Goal: Task Accomplishment & Management: Complete application form

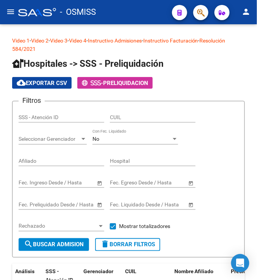
click at [14, 14] on mat-icon "menu" at bounding box center [10, 11] width 9 height 9
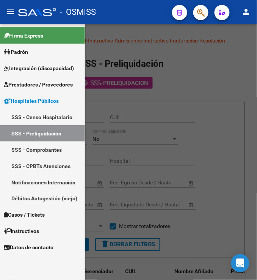
click at [49, 83] on span "Prestadores / Proveedores" at bounding box center [38, 84] width 69 height 8
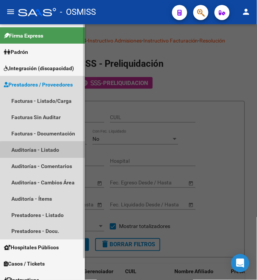
click at [52, 151] on link "Auditorías - Listado" at bounding box center [42, 149] width 85 height 16
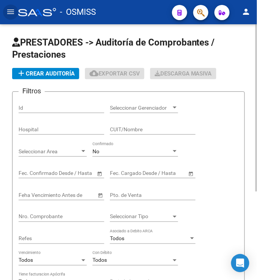
click at [62, 73] on span "add Crear Auditoría" at bounding box center [46, 73] width 58 height 7
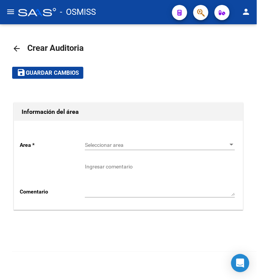
click at [137, 146] on span "Seleccionar area" at bounding box center [156, 145] width 143 height 6
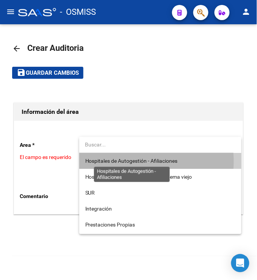
click at [134, 161] on span "Hospitales de Autogestión - Afiliaciones" at bounding box center [131, 161] width 93 height 6
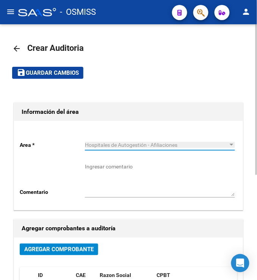
click at [81, 249] on span "Agregar Comprobante" at bounding box center [58, 249] width 69 height 7
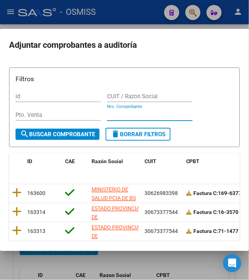
click at [144, 115] on input "Nro. Comprobante" at bounding box center [150, 114] width 86 height 7
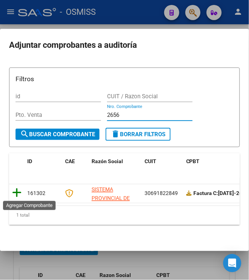
type input "2656"
click at [12, 189] on icon at bounding box center [16, 193] width 9 height 11
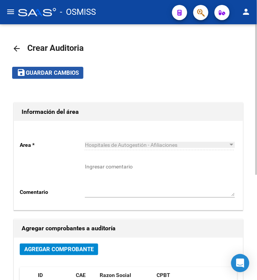
click at [33, 75] on span "Guardar cambios" at bounding box center [52, 73] width 53 height 7
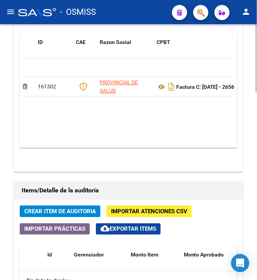
scroll to position [463, 0]
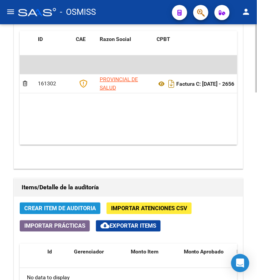
click at [62, 212] on span "Crear Item de Auditoria" at bounding box center [60, 208] width 72 height 7
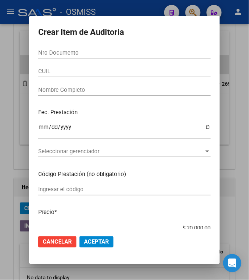
click at [43, 52] on input "Nro Documento" at bounding box center [124, 52] width 173 height 7
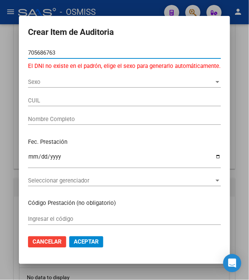
drag, startPoint x: 50, startPoint y: 46, endPoint x: 16, endPoint y: 35, distance: 36.1
click at [19, 35] on mat-dialog-container "Crear Item de Auditoria 705686763 Nro Documento El DNI no existe en el padrón, …" at bounding box center [125, 140] width 212 height 248
type input "70"
click at [76, 240] on span "Aceptar" at bounding box center [86, 241] width 25 height 7
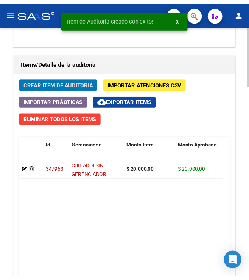
scroll to position [693, 0]
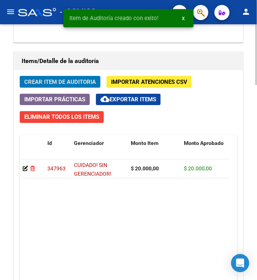
click at [34, 171] on icon at bounding box center [32, 168] width 5 height 5
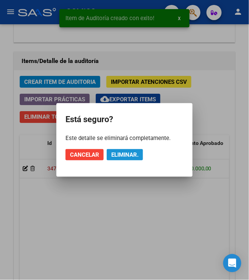
click at [126, 158] on button "Eliminar." at bounding box center [125, 154] width 36 height 11
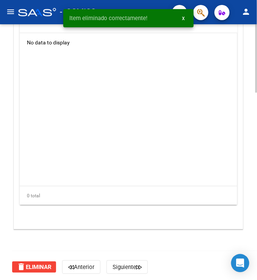
scroll to position [703, 0]
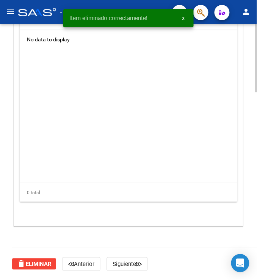
click at [37, 262] on span "delete Eliminar" at bounding box center [34, 263] width 35 height 7
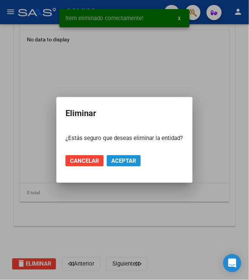
click at [127, 163] on span "Aceptar" at bounding box center [123, 160] width 25 height 7
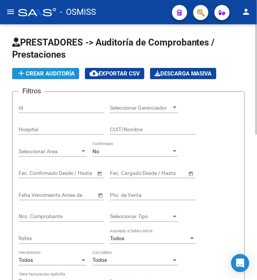
click at [48, 72] on span "add Crear Auditoría" at bounding box center [46, 73] width 58 height 7
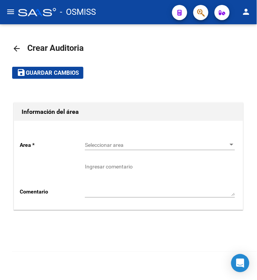
click at [125, 146] on span "Seleccionar area" at bounding box center [156, 145] width 143 height 6
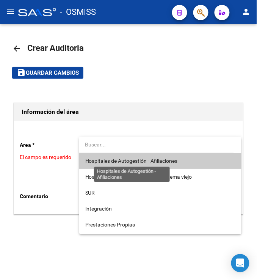
click at [126, 164] on span "Hospitales de Autogestión - Afiliaciones" at bounding box center [160, 161] width 150 height 16
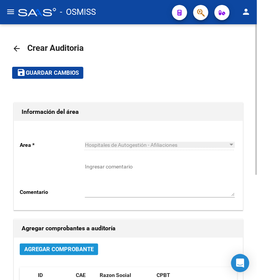
click at [58, 253] on span "Agregar Comprobante" at bounding box center [58, 249] width 69 height 7
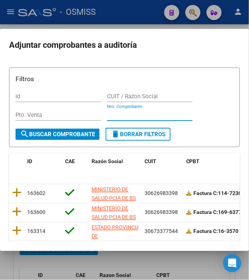
click at [126, 117] on input "Nro. Comprobante" at bounding box center [150, 114] width 86 height 7
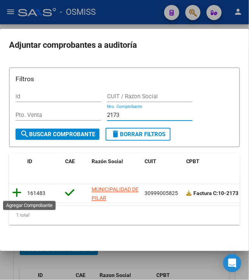
type input "2173"
click at [12, 190] on icon at bounding box center [16, 193] width 9 height 11
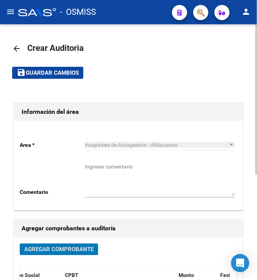
click at [34, 76] on span "Guardar cambios" at bounding box center [52, 73] width 53 height 7
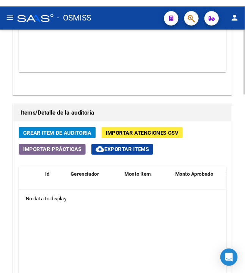
scroll to position [548, 0]
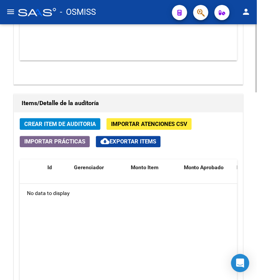
click at [58, 124] on span "Crear Item de Auditoria" at bounding box center [60, 124] width 72 height 7
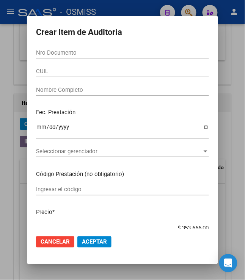
click at [95, 49] on input "Nro Documento" at bounding box center [122, 52] width 173 height 7
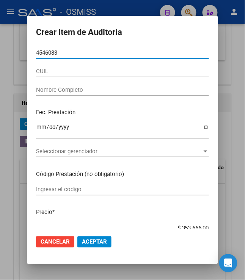
type input "45460836"
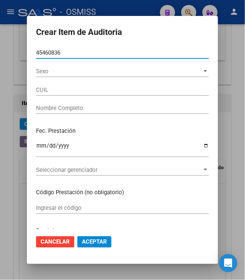
type input "23454608364"
type input "CENTURION [PERSON_NAME]"
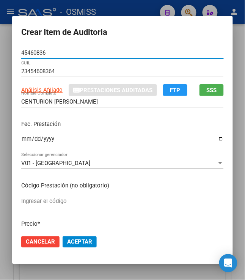
drag, startPoint x: 53, startPoint y: 49, endPoint x: 5, endPoint y: 33, distance: 50.6
click at [5, 33] on div "Crear Item de Auditoria 45460836 Nro Documento 23454608364 CUIL Análisis Afilia…" at bounding box center [122, 140] width 245 height 280
type input "2198421"
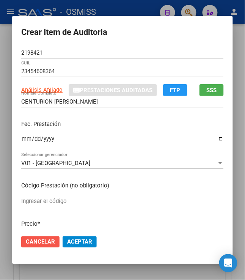
click at [43, 240] on span "Cancelar" at bounding box center [40, 241] width 29 height 7
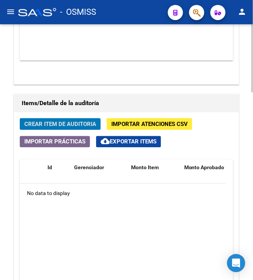
click at [65, 127] on span "Crear Item de Auditoria" at bounding box center [60, 124] width 72 height 7
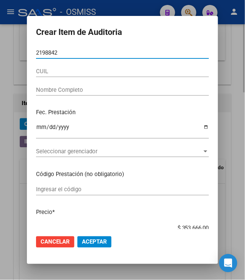
type input "21988421"
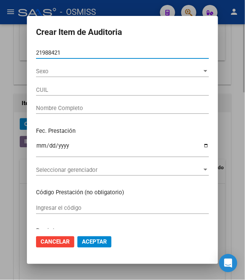
type input "20219884215"
type input "[PERSON_NAME]"
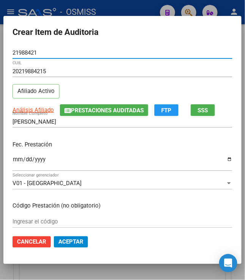
type input "21988421"
click at [16, 164] on input "Ingresar la fecha" at bounding box center [123, 162] width 220 height 12
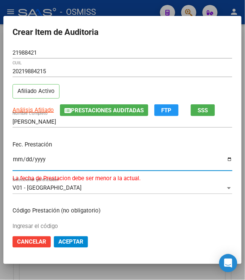
type input "[DATE]"
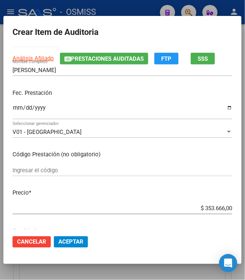
scroll to position [55, 0]
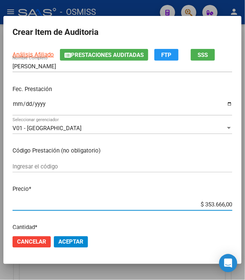
drag, startPoint x: 201, startPoint y: 216, endPoint x: 252, endPoint y: 219, distance: 50.9
click at [245, 219] on html "menu - OSMISS person Firma Express Padrón Padrón Ágil Análisis Afiliado Integra…" at bounding box center [122, 140] width 245 height 280
type input "$ 0,01"
type input "$ 0,10"
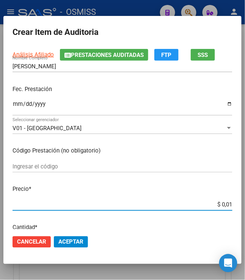
type input "$ 0,10"
type input "$ 1,00"
type input "$ 10,07"
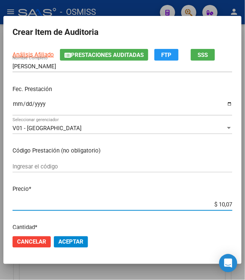
type input "$ 100,78"
type input "$ 1.007,80"
type input "$ 10.078,00"
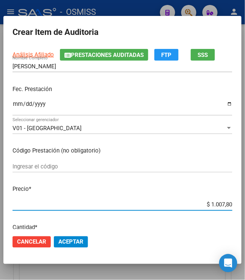
type input "$ 10.078,00"
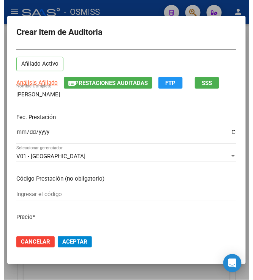
scroll to position [42, 0]
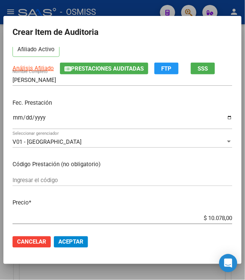
click at [68, 242] on span "Aceptar" at bounding box center [70, 241] width 25 height 7
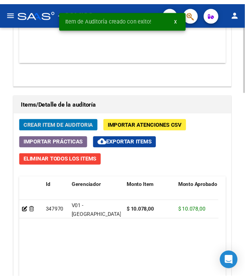
scroll to position [651, 0]
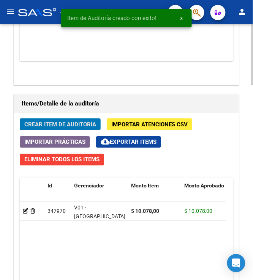
click at [61, 124] on span "Crear Item de Auditoria" at bounding box center [60, 124] width 72 height 7
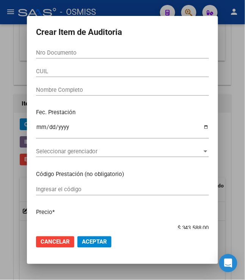
click at [98, 52] on input "Nro Documento" at bounding box center [122, 52] width 173 height 7
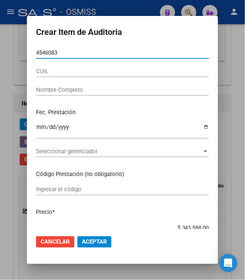
type input "45460836"
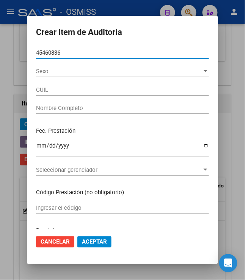
type input "23454608364"
type input "CENTURION [PERSON_NAME]"
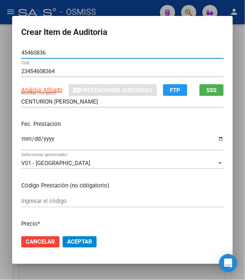
type input "45460836"
click at [24, 142] on input "Ingresar la fecha" at bounding box center [122, 142] width 202 height 12
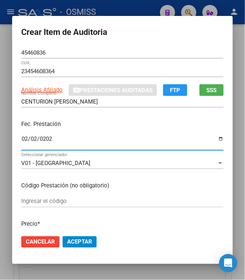
type input "[DATE]"
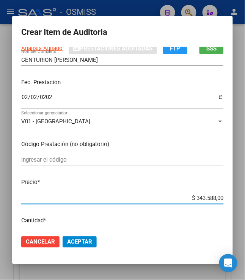
drag, startPoint x: 194, startPoint y: 199, endPoint x: 252, endPoint y: 213, distance: 59.4
click at [245, 213] on html "menu - OSMISS person Firma Express Padrón Padrón Ágil Análisis Afiliado Integra…" at bounding box center [122, 140] width 245 height 280
type input "$ 0,39"
type input "$ 3,99"
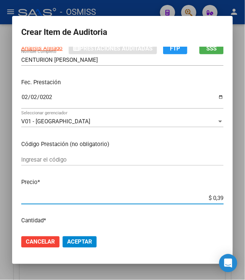
type input "$ 3,99"
type input "$ 39,98"
type input "$ 399,80"
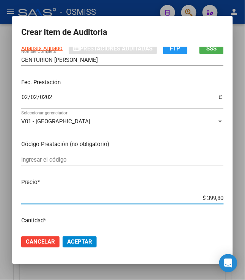
type input "$ 3.998,00"
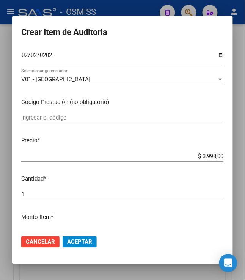
scroll to position [84, 0]
click at [74, 244] on span "Aceptar" at bounding box center [79, 241] width 25 height 7
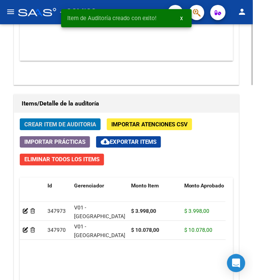
click at [50, 124] on span "Crear Item de Auditoria" at bounding box center [60, 124] width 72 height 7
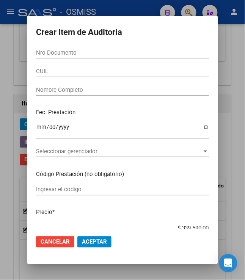
click at [80, 46] on form "Crear Item de Auditoria Nro Documento CUIL Nombre Completo Fec. Prestación Ingr…" at bounding box center [122, 140] width 173 height 230
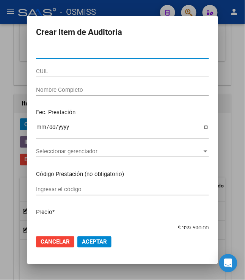
click at [72, 53] on input "Nro Documento" at bounding box center [122, 52] width 173 height 7
type input "28353772"
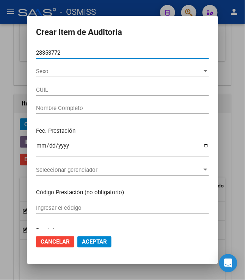
type input "20283537723"
type input "[PERSON_NAME]"
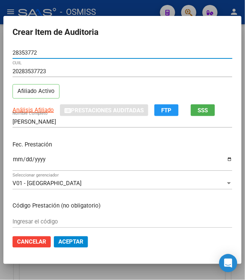
type input "28353772"
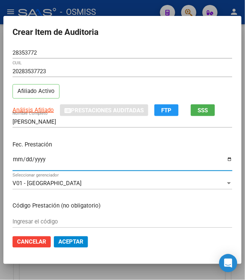
click at [13, 161] on input "Ingresar la fecha" at bounding box center [123, 162] width 220 height 12
type input "[DATE]"
click at [183, 206] on p "Código Prestación (no obligatorio)" at bounding box center [123, 206] width 220 height 9
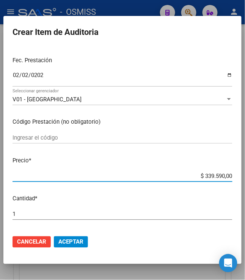
drag, startPoint x: 201, startPoint y: 176, endPoint x: 249, endPoint y: 181, distance: 48.4
click at [245, 179] on html "menu - OSMISS person Firma Express Padrón Padrón Ágil Análisis Afiliado Integra…" at bounding box center [122, 140] width 245 height 280
type input "$ 0,03"
type input "$ 0,39"
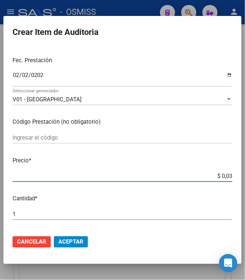
type input "$ 0,39"
type input "$ 3,99"
type input "$ 39,98"
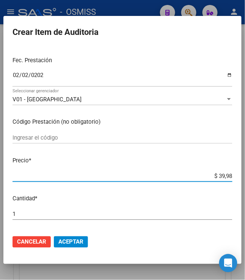
type input "$ 399,80"
type input "$ 3.998,00"
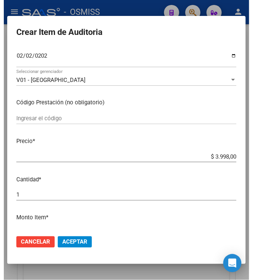
scroll to position [126, 0]
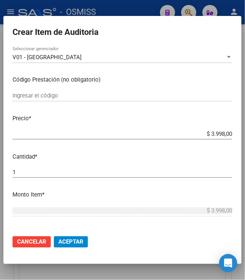
click at [73, 245] on span "Aceptar" at bounding box center [70, 241] width 25 height 7
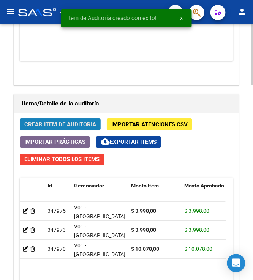
click at [56, 122] on span "Crear Item de Auditoria" at bounding box center [60, 124] width 72 height 7
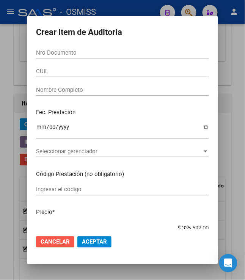
click at [52, 243] on span "Cancelar" at bounding box center [55, 241] width 29 height 7
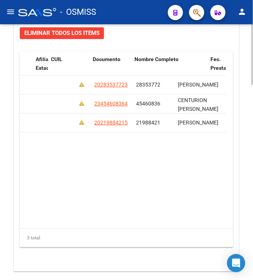
scroll to position [0, 591]
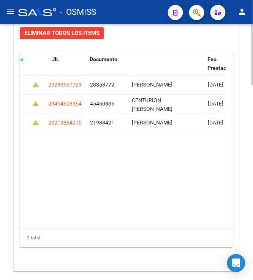
drag, startPoint x: 157, startPoint y: 60, endPoint x: 5, endPoint y: 61, distance: 151.7
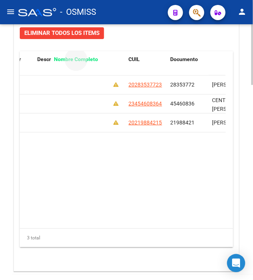
drag, startPoint x: 217, startPoint y: 61, endPoint x: 56, endPoint y: 67, distance: 160.9
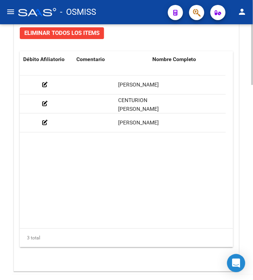
scroll to position [0, 358]
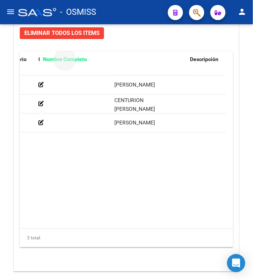
drag, startPoint x: 132, startPoint y: 61, endPoint x: 61, endPoint y: 65, distance: 71.4
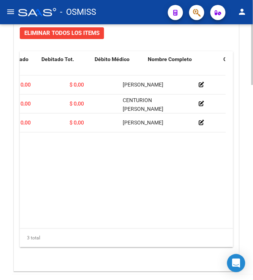
scroll to position [0, 177]
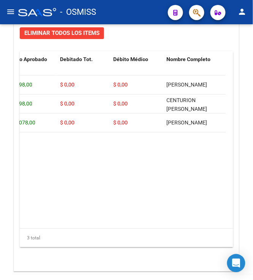
click at [179, 58] on span "Nombre Completo" at bounding box center [188, 59] width 44 height 6
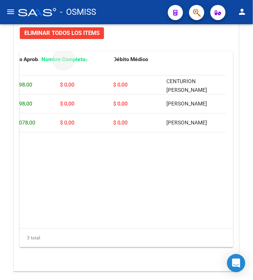
drag, startPoint x: 178, startPoint y: 59, endPoint x: 51, endPoint y: 74, distance: 128.2
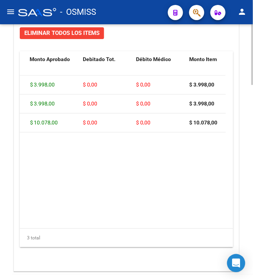
scroll to position [0, 0]
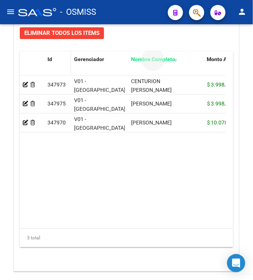
drag, startPoint x: 140, startPoint y: 61, endPoint x: 70, endPoint y: 73, distance: 71.2
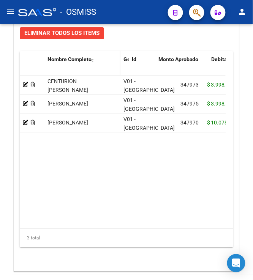
drag, startPoint x: 174, startPoint y: 60, endPoint x: 110, endPoint y: 61, distance: 64.9
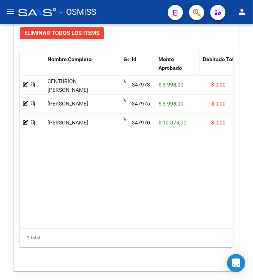
drag, startPoint x: 206, startPoint y: 64, endPoint x: 195, endPoint y: 63, distance: 11.5
click at [195, 63] on datatable-header-cell "Monto Aprobado" at bounding box center [177, 67] width 45 height 33
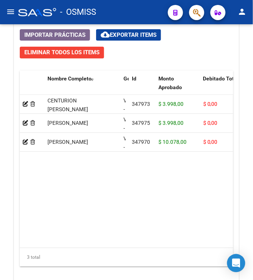
scroll to position [777, 0]
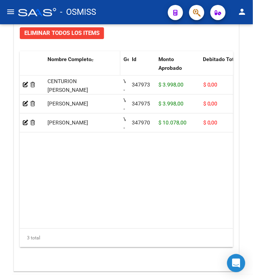
click at [81, 58] on span "Nombre Completo" at bounding box center [69, 59] width 44 height 6
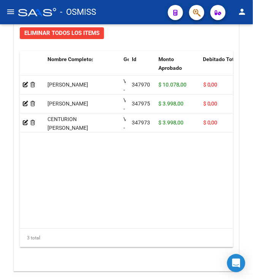
drag, startPoint x: 65, startPoint y: 228, endPoint x: 90, endPoint y: 227, distance: 25.1
click at [90, 227] on div "Nombre Completo Gerenciador Id Monto Aprobado Debitado Tot. Débito Médico Monto…" at bounding box center [126, 149] width 213 height 196
click at [90, 219] on datatable-body "[PERSON_NAME] V01 - [PERSON_NAME] 347970 $ 10.078,00 $ 0,00 $ 0,00 $ 10.078,00 …" at bounding box center [126, 151] width 213 height 153
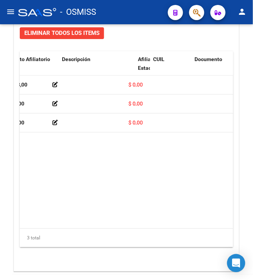
scroll to position [0, 0]
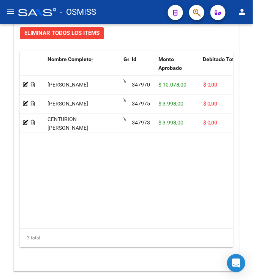
click at [139, 66] on datatable-header-cell "Id" at bounding box center [142, 67] width 27 height 33
click at [135, 62] on span "Id" at bounding box center [134, 59] width 5 height 6
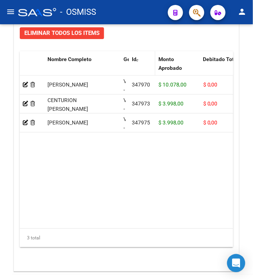
click at [135, 62] on span "Id" at bounding box center [134, 59] width 5 height 6
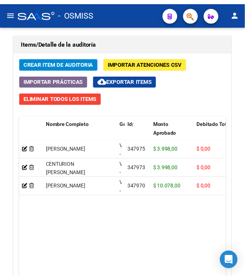
scroll to position [693, 0]
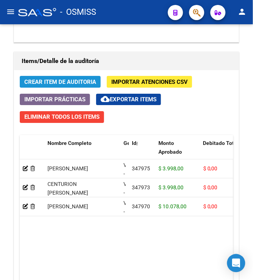
click at [75, 83] on span "Crear Item de Auditoria" at bounding box center [60, 81] width 72 height 7
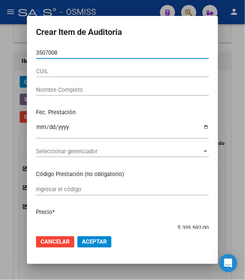
type input "35070089"
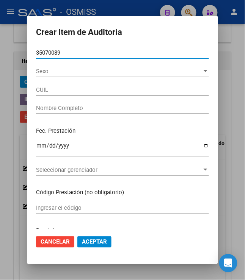
type input "27350700892"
type input "[PERSON_NAME] [PERSON_NAME]"
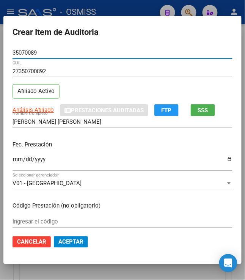
type input "35070089"
click at [14, 160] on input "Ingresar la fecha" at bounding box center [123, 162] width 220 height 12
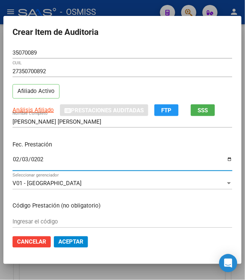
type input "[DATE]"
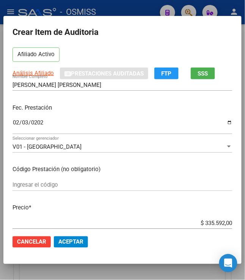
scroll to position [84, 0]
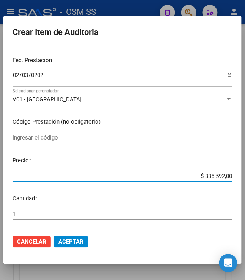
drag, startPoint x: 199, startPoint y: 174, endPoint x: 252, endPoint y: 162, distance: 54.3
click at [245, 161] on html "menu - OSMISS person Firma Express Padrón Padrón Ágil Análisis Afiliado Integra…" at bounding box center [122, 140] width 245 height 280
type input "$ 0,03"
type input "$ 0,39"
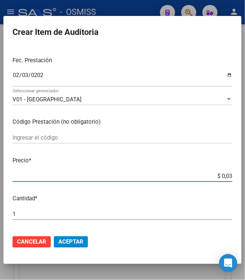
type input "$ 0,39"
type input "$ 3,99"
type input "$ 39,98"
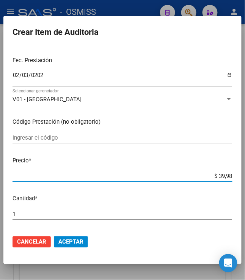
type input "$ 399,80"
type input "$ 3.998,00"
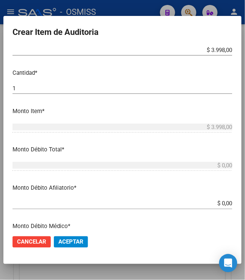
scroll to position [211, 0]
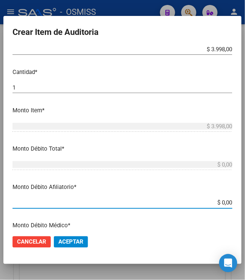
drag, startPoint x: 218, startPoint y: 204, endPoint x: 233, endPoint y: 202, distance: 15.2
click at [233, 202] on app-form-text-field "Monto Débito Afiliatorio * $ 0,00 Ingresar el monto Afiliatorio" at bounding box center [126, 195] width 226 height 24
type input "$ 0,03"
type input "$ 0,39"
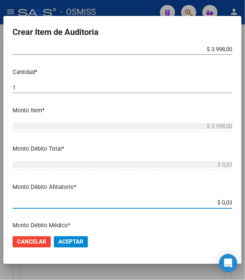
type input "$ 0,39"
type input "$ 3,99"
type input "$ 39,98"
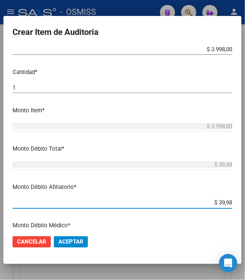
type input "$ 399,80"
type input "$ 3.998,00"
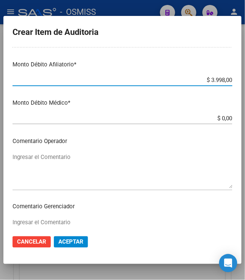
scroll to position [337, 0]
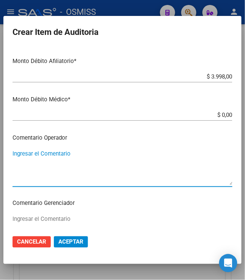
click at [77, 158] on textarea "Ingresar el Comentario" at bounding box center [123, 167] width 220 height 36
type textarea "r"
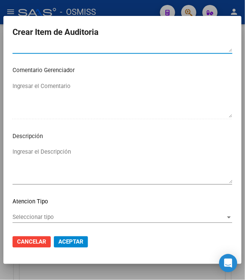
scroll to position [510, 0]
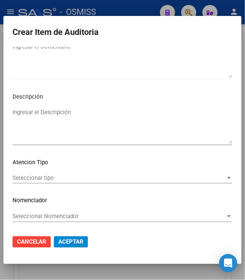
type textarea "RECHAZADO"
click at [82, 122] on textarea "Ingresar el Descripción" at bounding box center [123, 126] width 220 height 36
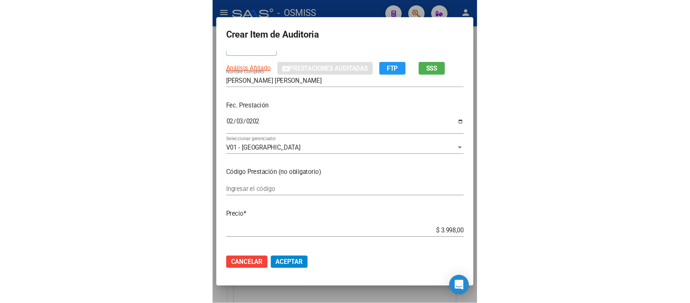
scroll to position [5, 0]
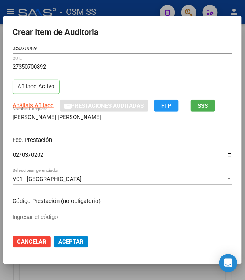
type textarea "BAJA PR MULTIPLE COBERTURA CON REGIMEN DE SERVICIO DOMESTICO RNOS 1-0360-0"
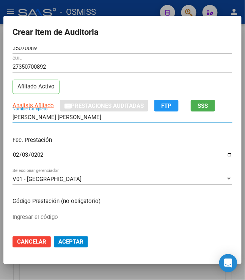
drag, startPoint x: 78, startPoint y: 115, endPoint x: -4, endPoint y: 110, distance: 81.7
click at [0, 110] on html "menu - OSMISS person Firma Express Padrón Padrón Ágil Análisis Afiliado Integra…" at bounding box center [122, 140] width 245 height 280
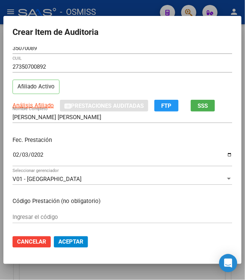
click at [109, 136] on p "Fec. Prestación" at bounding box center [123, 140] width 220 height 9
click at [72, 243] on span "Aceptar" at bounding box center [70, 241] width 25 height 7
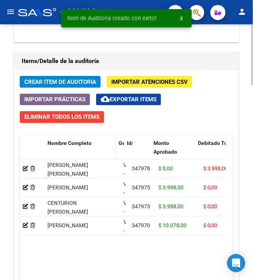
drag, startPoint x: 119, startPoint y: 149, endPoint x: 112, endPoint y: 145, distance: 7.5
click at [112, 145] on span at bounding box center [113, 151] width 3 height 33
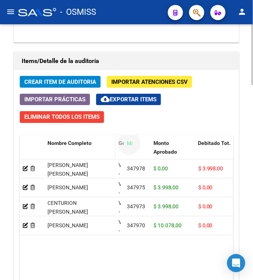
drag, startPoint x: 132, startPoint y: 146, endPoint x: 49, endPoint y: 154, distance: 83.5
click at [195, 109] on div "Crear Item de Auditoria Importar Atenciones CSV Importar Prácticas cloud_downlo…" at bounding box center [126, 212] width 224 height 285
drag, startPoint x: 130, startPoint y: 143, endPoint x: 43, endPoint y: 151, distance: 86.8
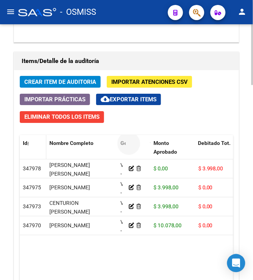
drag, startPoint x: 133, startPoint y: 146, endPoint x: 20, endPoint y: 141, distance: 113.1
click at [102, 260] on datatable-body "347978 [PERSON_NAME] [PERSON_NAME] V01 - [PERSON_NAME] $ 0,00 $ 3.998,00 $ 0,00…" at bounding box center [126, 235] width 213 height 153
drag, startPoint x: 143, startPoint y: 144, endPoint x: 22, endPoint y: 146, distance: 120.6
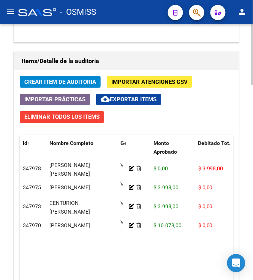
click at [100, 243] on datatable-body "347978 [PERSON_NAME] [PERSON_NAME] V01 - [PERSON_NAME] $ 0,00 $ 3.998,00 $ 0,00…" at bounding box center [126, 235] width 213 height 153
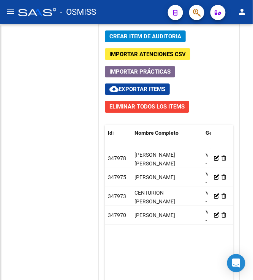
scroll to position [535, 0]
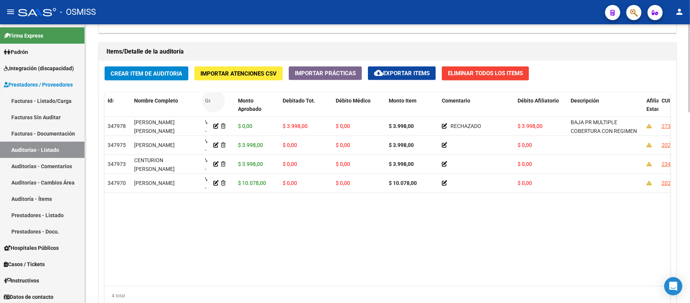
drag, startPoint x: 215, startPoint y: 100, endPoint x: 102, endPoint y: 97, distance: 113.8
click at [102, 97] on div "Crear Item de Auditoria Importar Atenciones CSV Importar Prácticas cloud_downlo…" at bounding box center [387, 189] width 577 height 256
drag, startPoint x: 207, startPoint y: 215, endPoint x: 210, endPoint y: 155, distance: 59.2
click at [208, 215] on datatable-body "347978 [PERSON_NAME] [PERSON_NAME] V01 - [PERSON_NAME] $ 0,00 $ 3.998,00 $ 0,00…" at bounding box center [400, 201] width 590 height 169
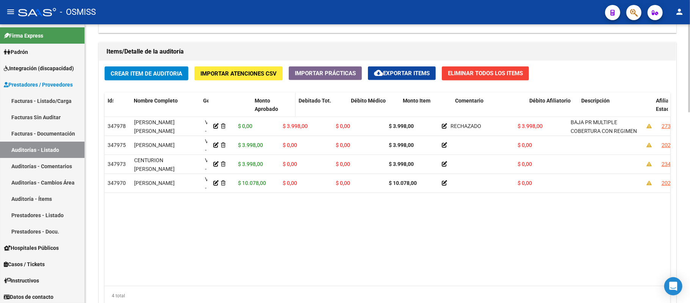
drag, startPoint x: 232, startPoint y: 99, endPoint x: 262, endPoint y: 108, distance: 31.3
click at [257, 108] on div "Id Nombre Completo Gerenciador Monto Aprobado Debitado Tot. Débito Médico Monto…" at bounding box center [651, 109] width 1093 height 33
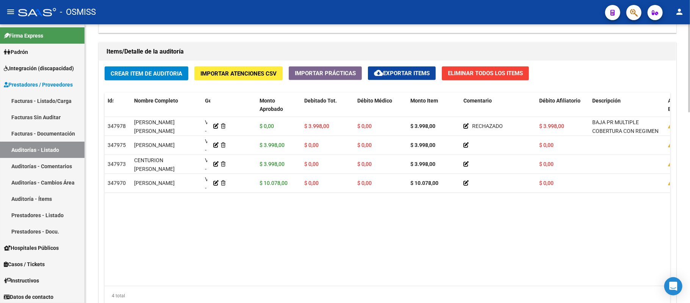
click at [252, 197] on datatable-body "347978 [PERSON_NAME] [PERSON_NAME] V01 - [PERSON_NAME] $ 0,00 $ 3.998,00 $ 0,00…" at bounding box center [388, 201] width 566 height 169
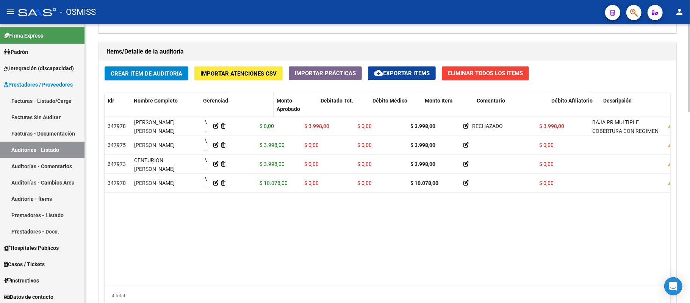
drag, startPoint x: 209, startPoint y: 100, endPoint x: 235, endPoint y: 108, distance: 27.6
click at [235, 108] on div "Id Nombre Completo Gerenciador Monto Aprobado Debitado Tot. Débito Médico Monto…" at bounding box center [662, 109] width 1114 height 33
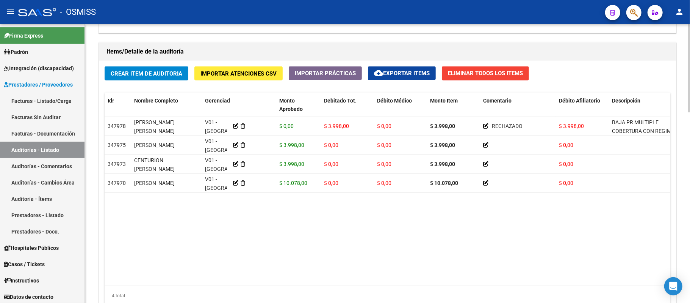
click at [245, 207] on datatable-body "347978 [PERSON_NAME] [PERSON_NAME] V01 - [PERSON_NAME] $ 0,00 $ 3.998,00 $ 0,00…" at bounding box center [388, 201] width 566 height 169
click at [251, 104] on div at bounding box center [253, 100] width 40 height 9
drag, startPoint x: 249, startPoint y: 102, endPoint x: 107, endPoint y: 102, distance: 142.2
click at [107, 102] on div "Id Nombre Completo Gerenciador Monto Aprobado Debitado Tot. Débito Médico Monto…" at bounding box center [672, 109] width 1134 height 33
click at [257, 202] on datatable-body "347978 [PERSON_NAME] [PERSON_NAME] V01 - [PERSON_NAME] $ 0,00 $ 3.998,00 $ 0,00…" at bounding box center [388, 201] width 566 height 169
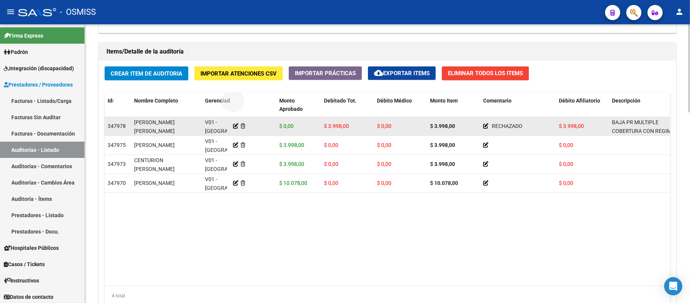
drag, startPoint x: 257, startPoint y: 105, endPoint x: 256, endPoint y: 122, distance: 16.3
click at [256, 121] on div "Id Nombre Completo Gerenciador Monto Aprobado Debitado Tot. Débito Médico Monto…" at bounding box center [388, 199] width 566 height 212
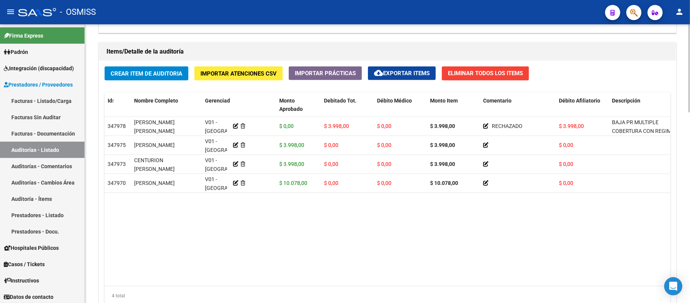
click at [257, 209] on datatable-body "347978 [PERSON_NAME] [PERSON_NAME] V01 - [PERSON_NAME] $ 0,00 $ 3.998,00 $ 0,00…" at bounding box center [388, 201] width 566 height 169
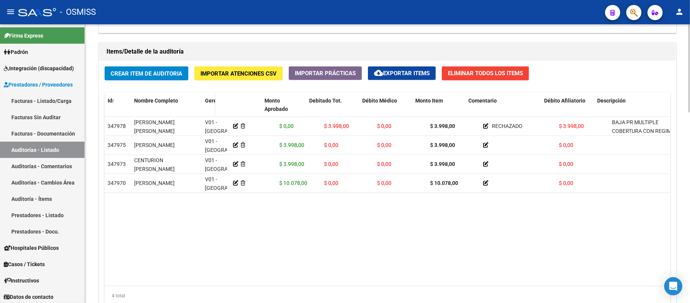
drag, startPoint x: 229, startPoint y: 104, endPoint x: 209, endPoint y: 99, distance: 20.3
click at [209, 99] on datatable-header-cell "Gerenciador" at bounding box center [208, 109] width 13 height 33
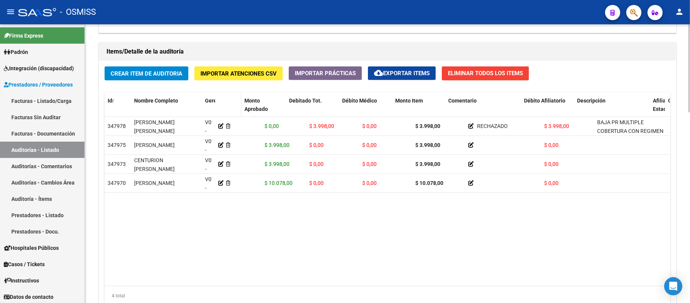
drag, startPoint x: 258, startPoint y: 104, endPoint x: 231, endPoint y: 102, distance: 27.0
click at [231, 102] on datatable-header-cell at bounding box center [228, 109] width 26 height 33
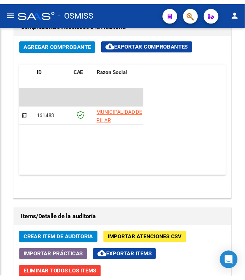
scroll to position [693, 0]
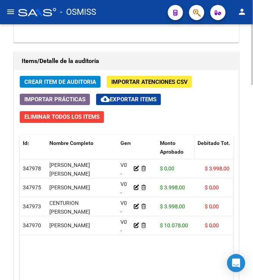
drag, startPoint x: 200, startPoint y: 147, endPoint x: 191, endPoint y: 147, distance: 9.1
click at [191, 147] on span at bounding box center [192, 151] width 3 height 33
click at [137, 169] on icon at bounding box center [135, 168] width 5 height 5
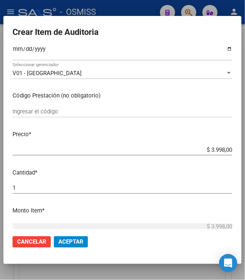
scroll to position [126, 0]
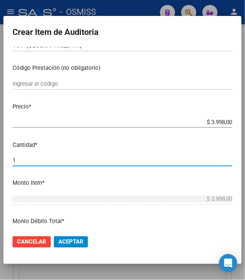
click at [32, 160] on input "1" at bounding box center [123, 160] width 220 height 7
type input "2"
type input "$ 7.996,00"
type input "2"
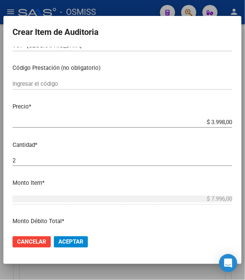
click at [151, 103] on p "Precio *" at bounding box center [123, 106] width 220 height 9
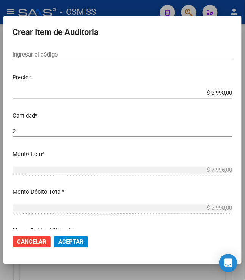
scroll to position [253, 0]
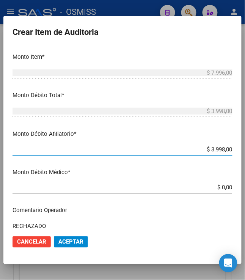
drag, startPoint x: 207, startPoint y: 150, endPoint x: 235, endPoint y: 152, distance: 28.5
click at [235, 152] on mat-dialog-content "35070089 Nro Documento 27350700892 CUIL Afiliado Activo [PERSON_NAME] [PERSON_N…" at bounding box center [122, 138] width 238 height 182
type input "$ 0,07"
type input "$ 0,79"
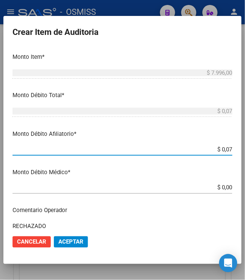
type input "$ 0,79"
type input "$ 7,99"
type input "$ 79,96"
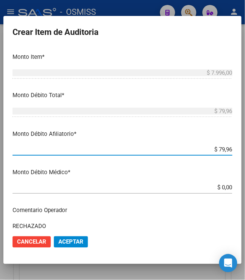
type input "$ 799,60"
type input "$ 7.996,00"
click at [66, 242] on span "Aceptar" at bounding box center [70, 241] width 25 height 7
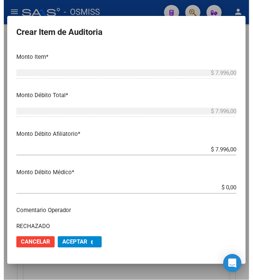
scroll to position [0, 0]
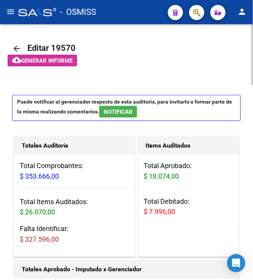
click at [107, 66] on app-informe-auditoria "cloud_download Generar informe" at bounding box center [135, 61] width 254 height 12
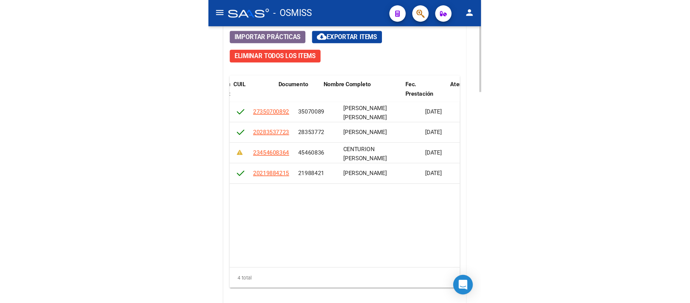
scroll to position [0, 636]
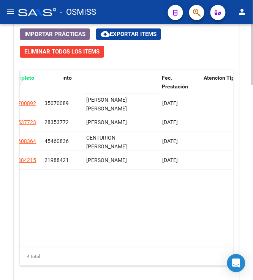
drag, startPoint x: 109, startPoint y: 80, endPoint x: 14, endPoint y: 74, distance: 95.7
click at [14, 74] on div "Items/Detalle de la auditoría Crear Item de Auditoria Importar Atenciones CSV I…" at bounding box center [126, 138] width 225 height 304
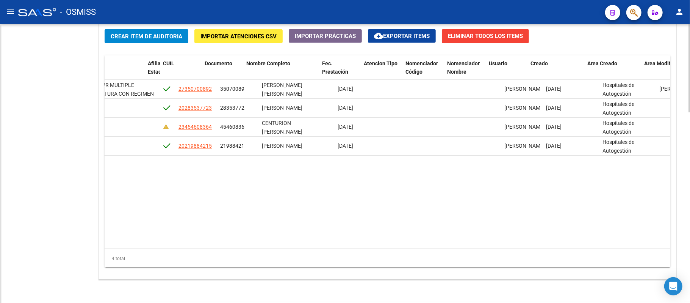
scroll to position [0, 504]
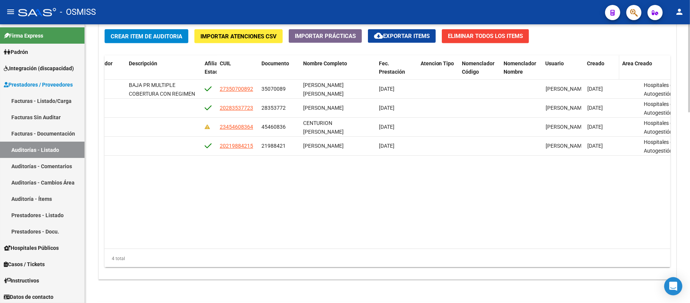
drag, startPoint x: 639, startPoint y: 67, endPoint x: 592, endPoint y: 58, distance: 48.5
click at [257, 58] on datatable-header-cell "Creado" at bounding box center [602, 71] width 35 height 33
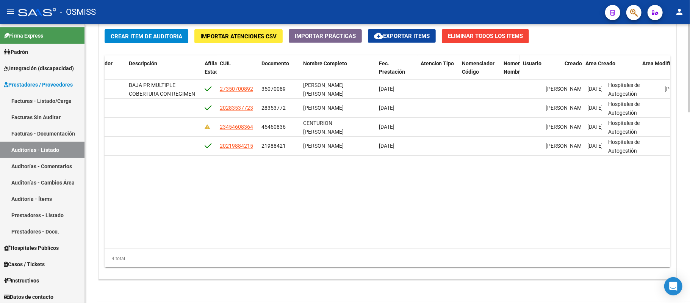
drag, startPoint x: 540, startPoint y: 70, endPoint x: 504, endPoint y: 63, distance: 37.2
click at [257, 63] on datatable-header-cell "Nomenclador Nombre" at bounding box center [510, 71] width 19 height 33
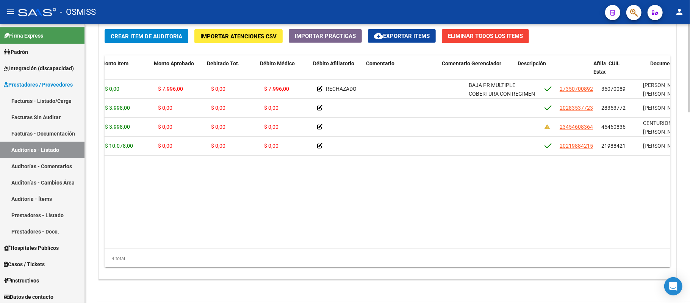
scroll to position [0, 115]
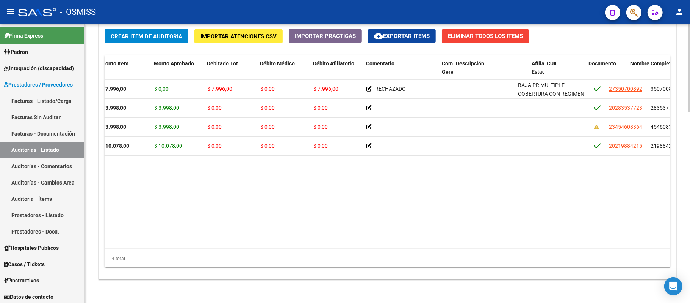
drag, startPoint x: 512, startPoint y: 69, endPoint x: 430, endPoint y: 52, distance: 83.9
click at [257, 52] on div "Crear Item de Auditoria Importar Atenciones CSV Importar Prácticas cloud_downlo…" at bounding box center [387, 152] width 577 height 256
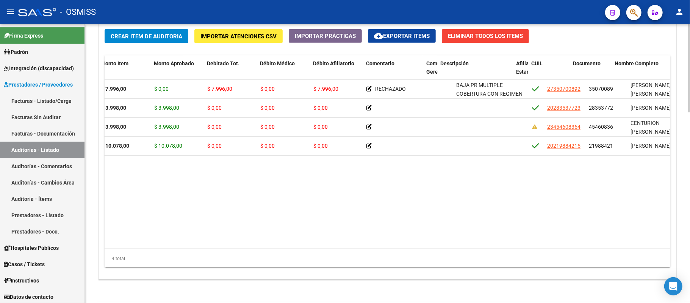
click at [257, 72] on datatable-header-cell "Comentario" at bounding box center [393, 71] width 60 height 33
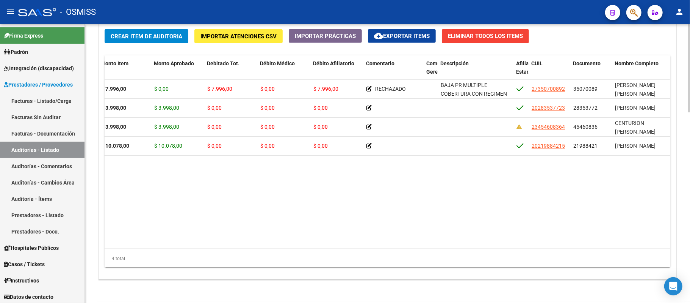
click at [257, 198] on datatable-body "347978 V01 - [PERSON_NAME] $ 7.996,00 $ 0,00 $ 7.996,00 $ 0,00 $ 7.996,00 RECHA…" at bounding box center [388, 164] width 566 height 169
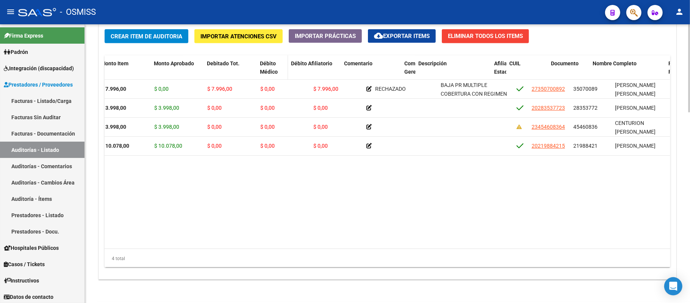
drag, startPoint x: 308, startPoint y: 67, endPoint x: 279, endPoint y: 64, distance: 29.3
click at [257, 64] on datatable-header-cell "Débito Médico" at bounding box center [272, 71] width 31 height 33
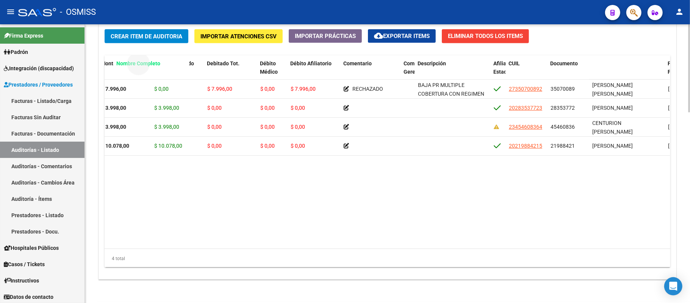
drag, startPoint x: 606, startPoint y: 66, endPoint x: 130, endPoint y: 64, distance: 475.9
click at [130, 64] on span "Nombre Completo" at bounding box center [138, 63] width 44 height 6
drag, startPoint x: 425, startPoint y: 240, endPoint x: 394, endPoint y: 239, distance: 30.4
click at [257, 239] on datatable-body "347978 V01 - [PERSON_NAME] $ 7.996,00 $ 0,00 $ 7.996,00 $ 0,00 $ 7.996,00 RECHA…" at bounding box center [388, 164] width 566 height 169
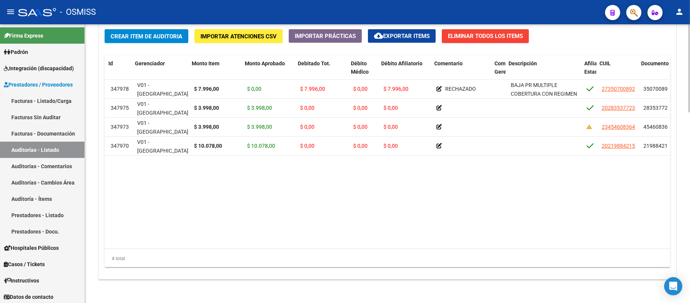
scroll to position [0, 16]
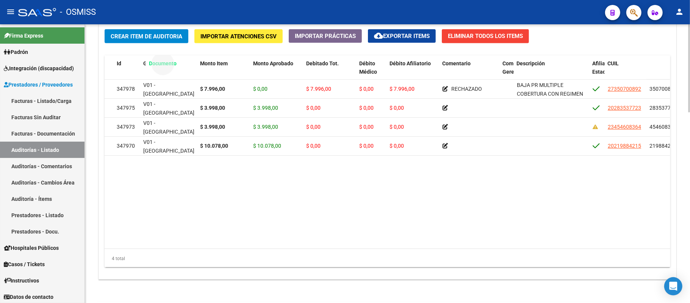
drag, startPoint x: 661, startPoint y: 64, endPoint x: 160, endPoint y: 63, distance: 500.9
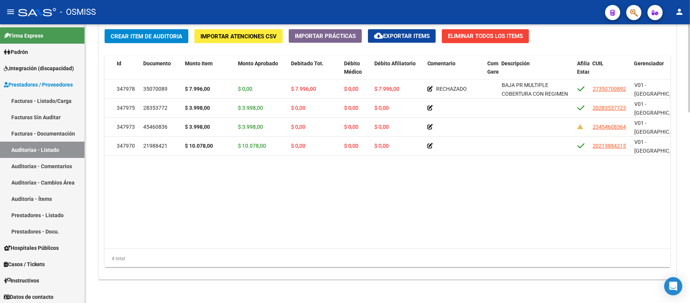
click at [257, 173] on datatable-body "347978 35070089 $ 7.996,00 $ 0,00 $ 7.996,00 $ 0,00 $ 7.996,00 RECHAZADO BAJA P…" at bounding box center [388, 164] width 566 height 169
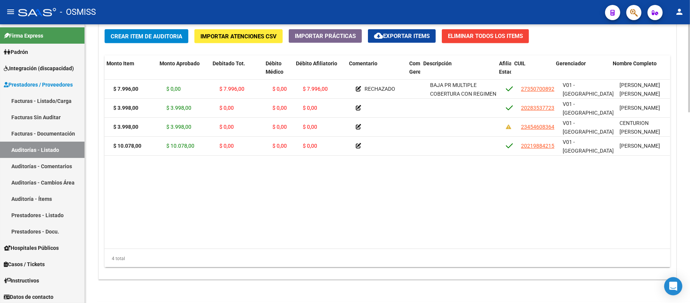
scroll to position [0, 96]
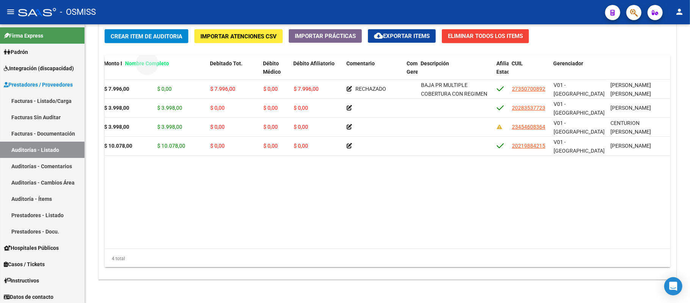
drag, startPoint x: 619, startPoint y: 66, endPoint x: 135, endPoint y: 78, distance: 484.0
click at [135, 78] on datatable-header-cell "Nombre Completo" at bounding box center [160, 71] width 76 height 33
click at [257, 216] on datatable-body "347978 35070089 $ 7.996,00 $ 0,00 $ 7.996,00 $ 0,00 $ 7.996,00 RECHAZADO BAJA P…" at bounding box center [388, 164] width 566 height 169
drag, startPoint x: 636, startPoint y: 64, endPoint x: 147, endPoint y: 77, distance: 488.5
click at [147, 77] on datatable-header-cell "Nombre Completo" at bounding box center [157, 71] width 76 height 33
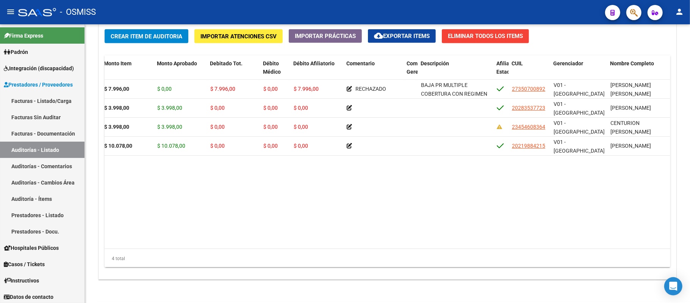
click at [257, 220] on datatable-body "347978 35070089 $ 7.996,00 $ 0,00 $ 7.996,00 $ 0,00 $ 7.996,00 RECHAZADO BAJA P…" at bounding box center [388, 164] width 566 height 169
drag, startPoint x: 619, startPoint y: 63, endPoint x: 129, endPoint y: 69, distance: 489.9
click at [129, 69] on datatable-header-cell "Nombre Completo" at bounding box center [156, 71] width 76 height 33
drag, startPoint x: 336, startPoint y: 205, endPoint x: 434, endPoint y: 198, distance: 98.8
click at [257, 206] on datatable-body "347978 35070089 $ 7.996,00 $ 0,00 $ 7.996,00 $ 0,00 $ 7.996,00 RECHAZADO BAJA P…" at bounding box center [388, 164] width 566 height 169
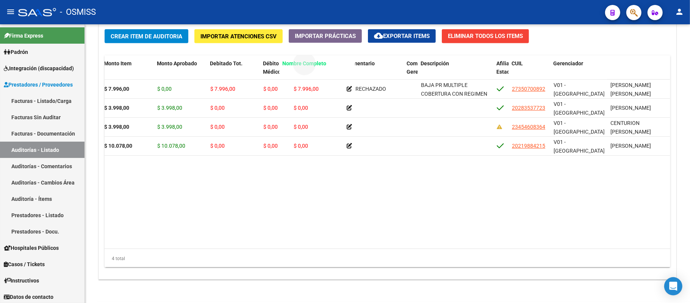
drag, startPoint x: 633, startPoint y: 66, endPoint x: 305, endPoint y: 61, distance: 328.0
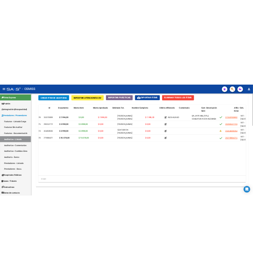
scroll to position [0, 0]
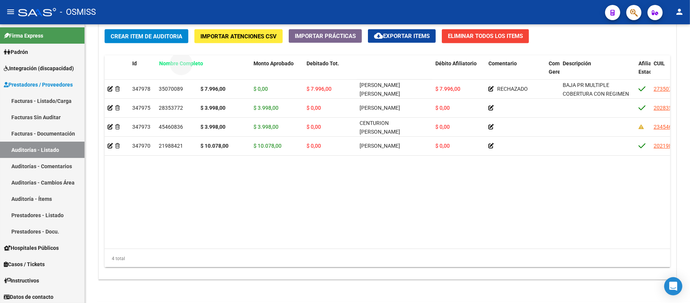
drag, startPoint x: 372, startPoint y: 65, endPoint x: 172, endPoint y: 72, distance: 200.7
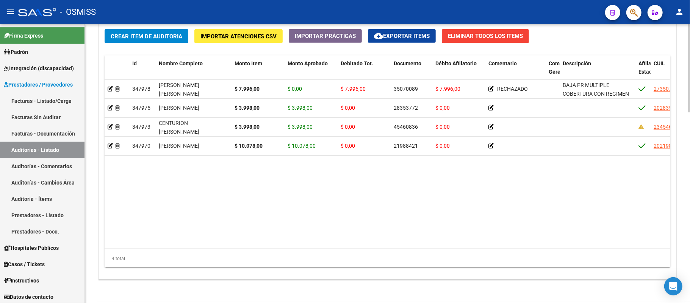
click at [257, 187] on datatable-body "347978 [PERSON_NAME] [PERSON_NAME] $ 7.996,00 $ 0,00 $ 7.996,00 35070089 $ 7.99…" at bounding box center [388, 164] width 566 height 169
click at [152, 64] on span at bounding box center [151, 71] width 3 height 33
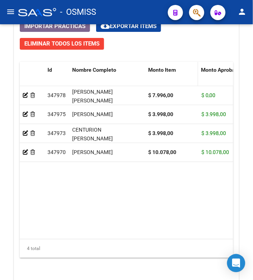
scroll to position [787, 0]
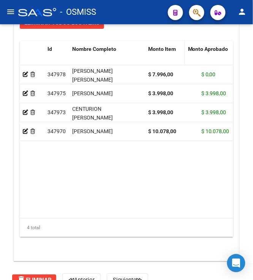
drag, startPoint x: 197, startPoint y: 50, endPoint x: 179, endPoint y: 48, distance: 18.0
click at [179, 48] on datatable-header-cell "Monto Item" at bounding box center [165, 57] width 40 height 33
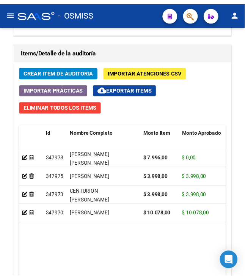
scroll to position [745, 0]
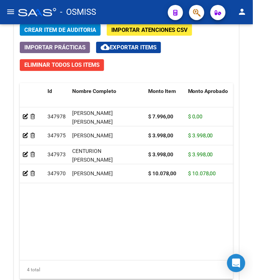
click at [29, 27] on span "Crear Item de Auditoria" at bounding box center [60, 30] width 72 height 7
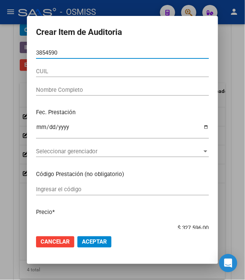
type input "38545908"
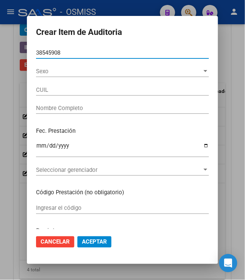
type input "20385459085"
type input "[PERSON_NAME]"
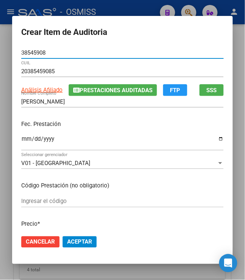
type input "38545908"
